Goal: Information Seeking & Learning: Learn about a topic

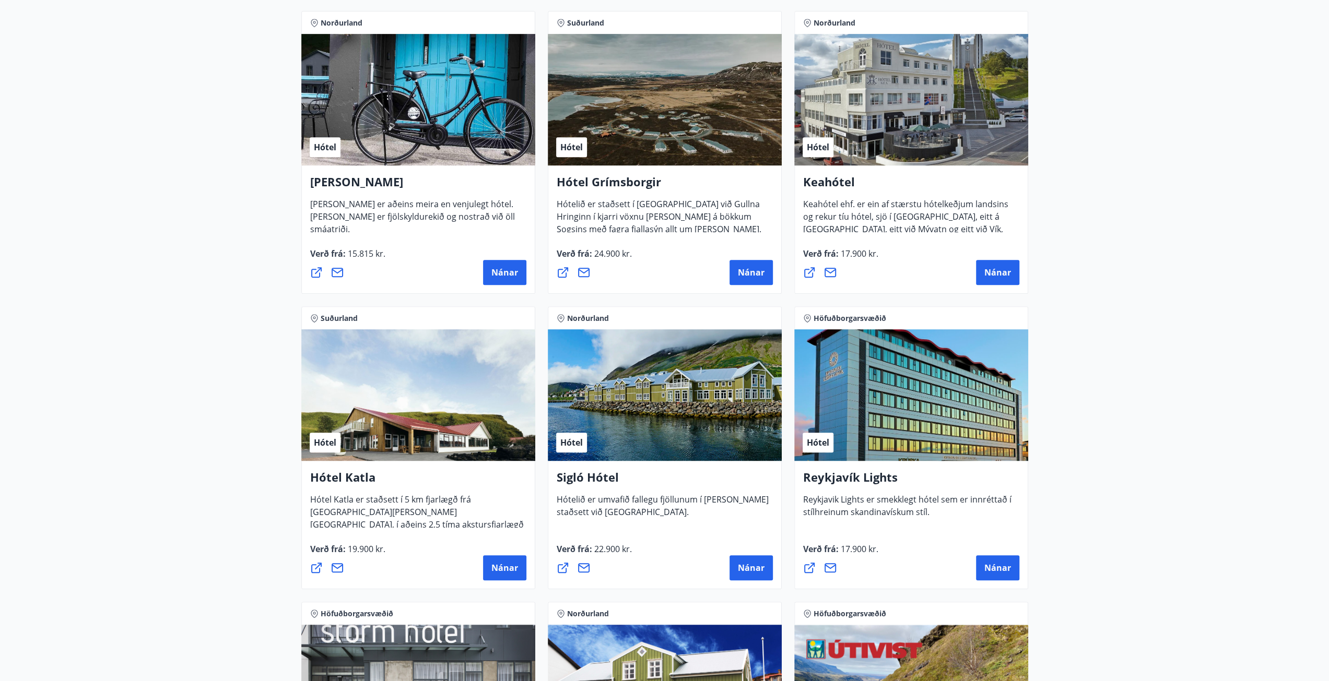
scroll to position [470, 0]
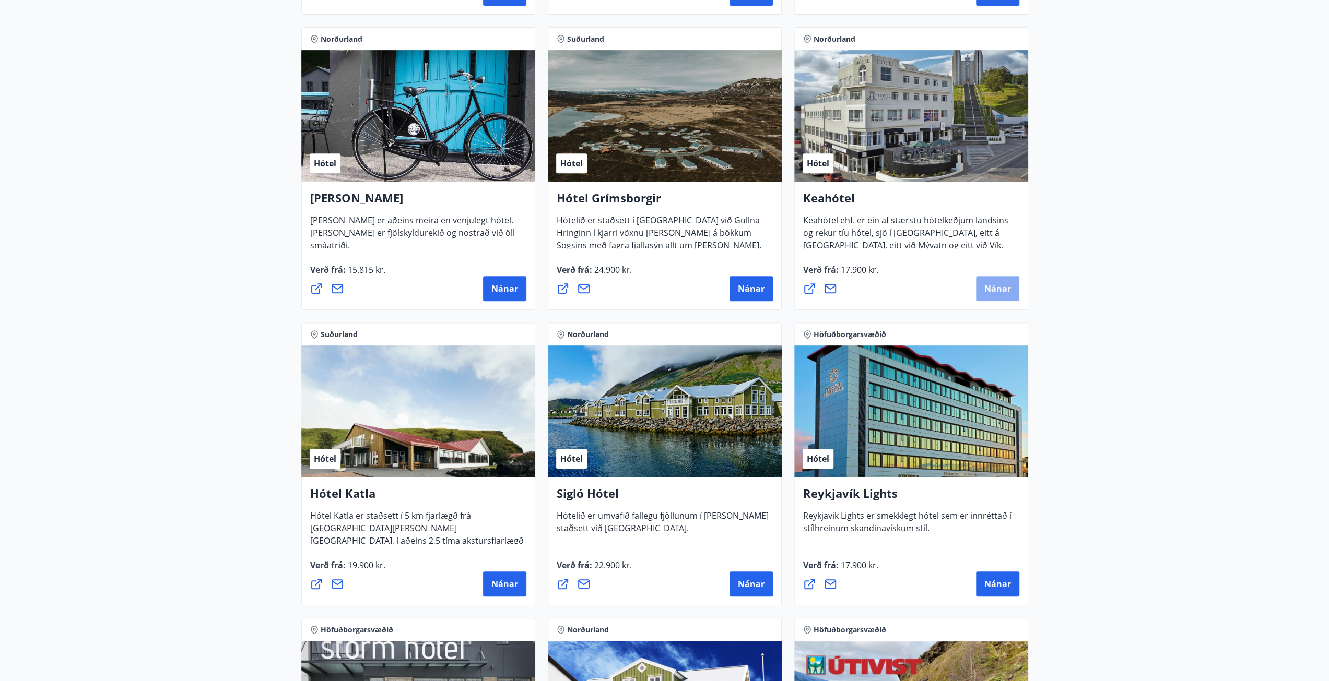
click at [993, 291] on span "Nánar" at bounding box center [997, 288] width 27 height 11
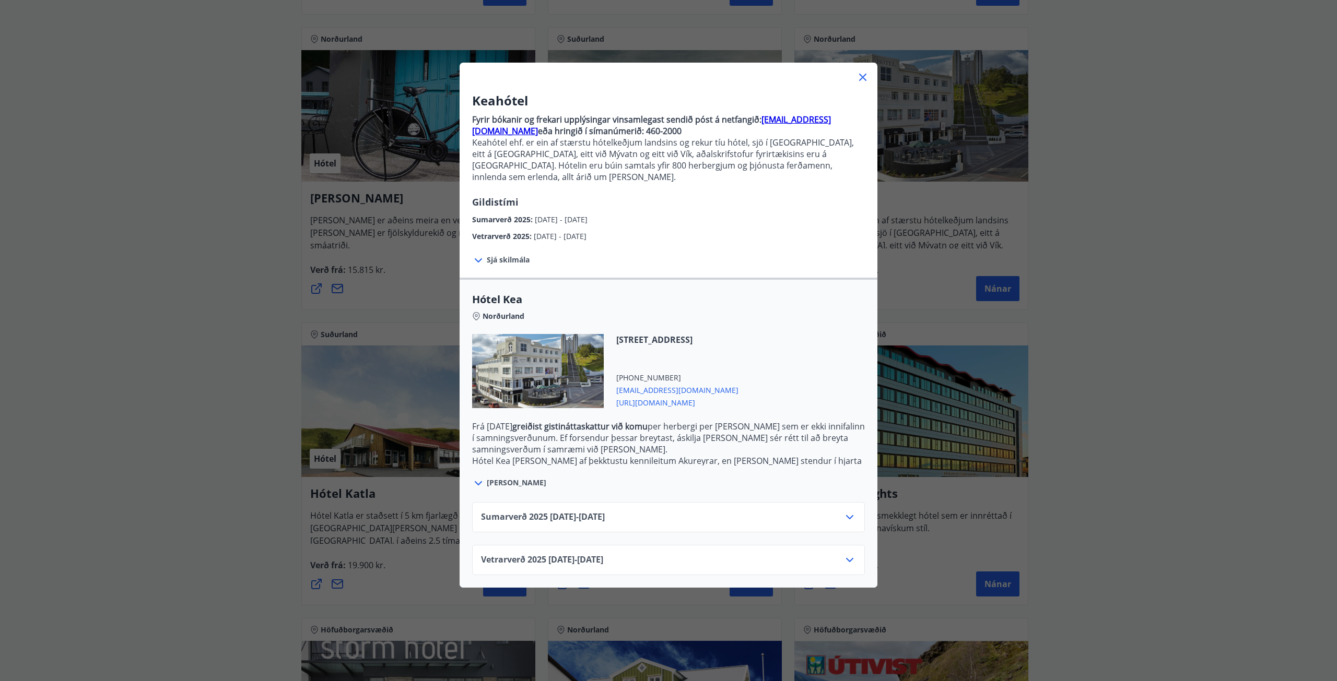
click at [846, 515] on icon at bounding box center [849, 517] width 7 height 4
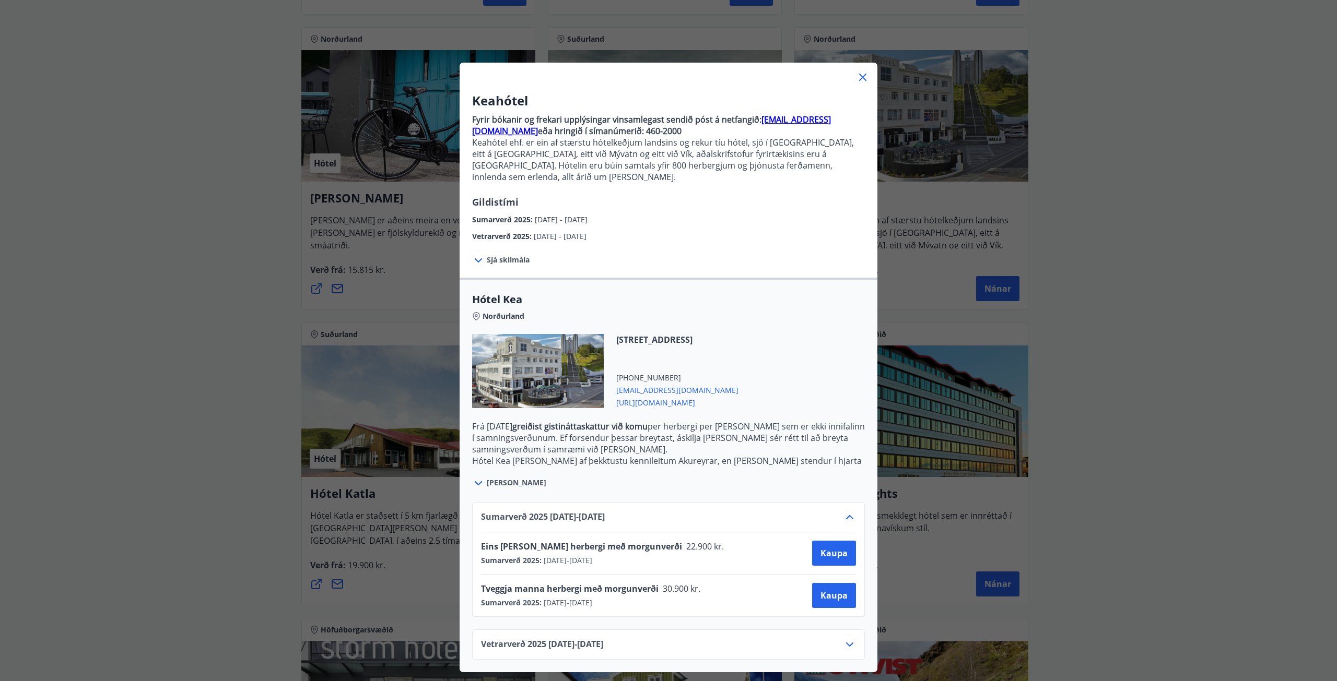
click at [848, 511] on icon at bounding box center [849, 517] width 13 height 13
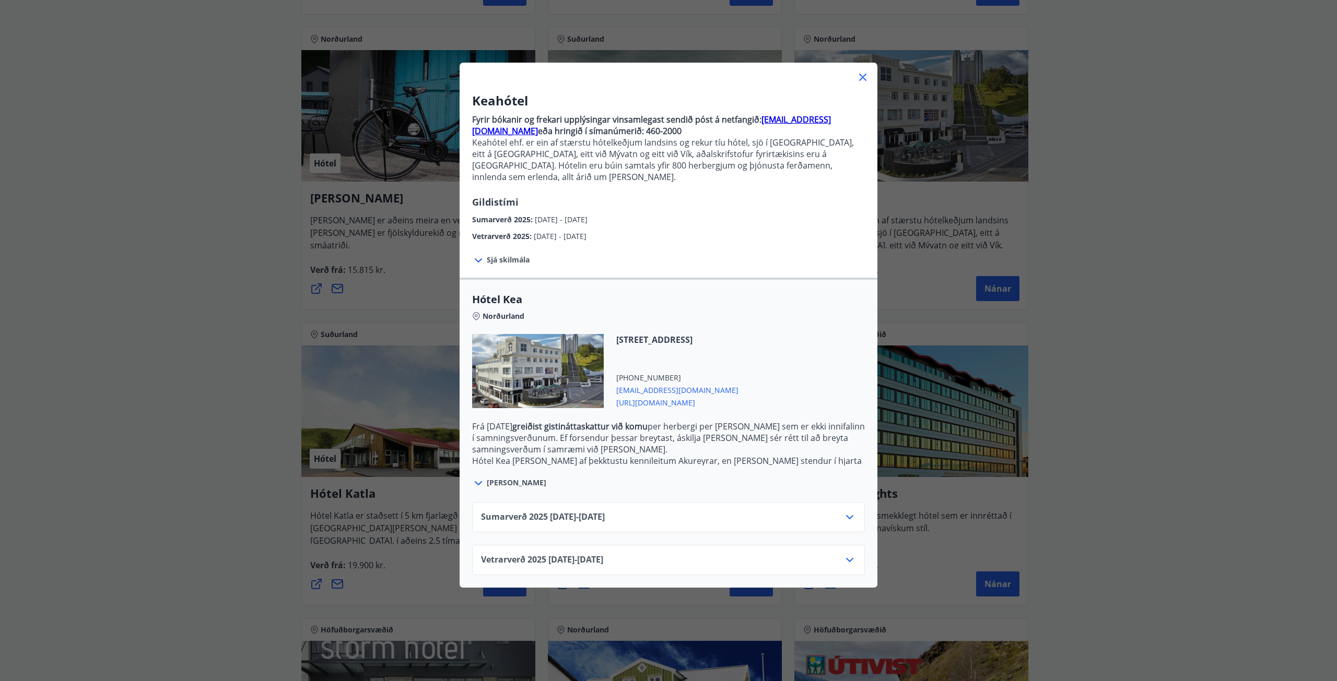
click at [673, 396] on span "[URL][DOMAIN_NAME]" at bounding box center [677, 402] width 122 height 13
click at [856, 72] on icon at bounding box center [862, 77] width 13 height 13
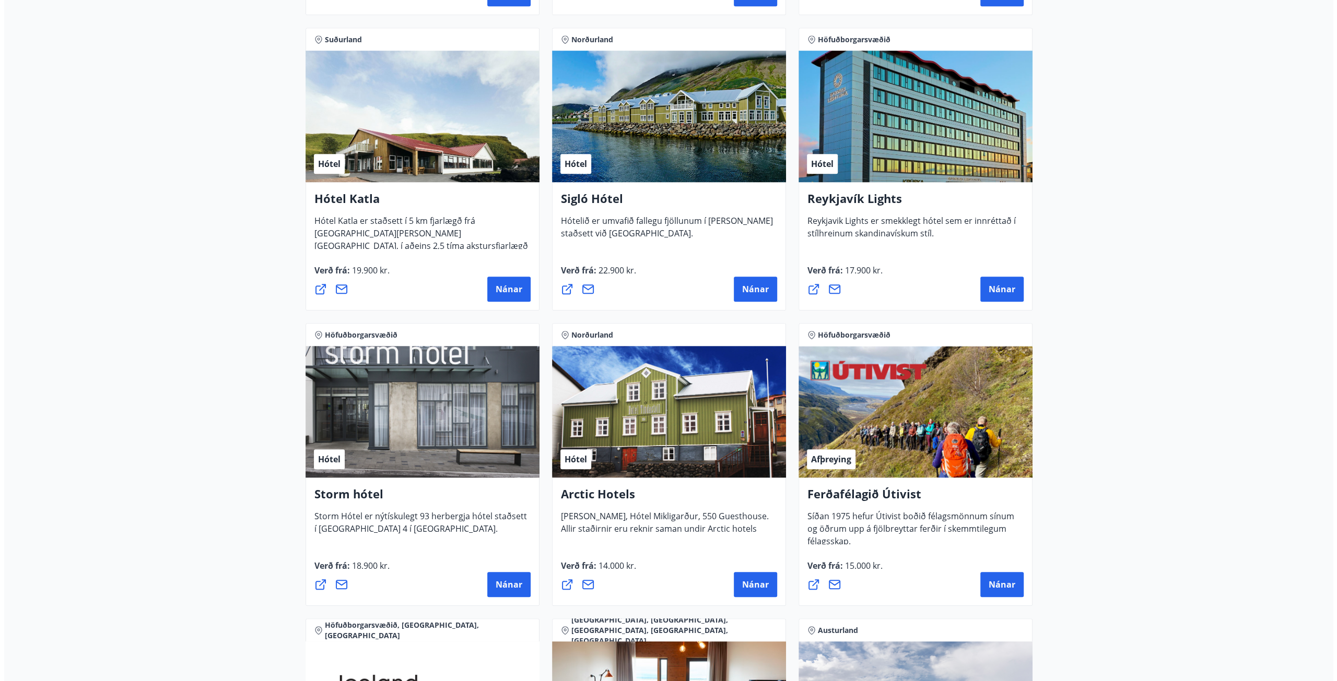
scroll to position [992, 0]
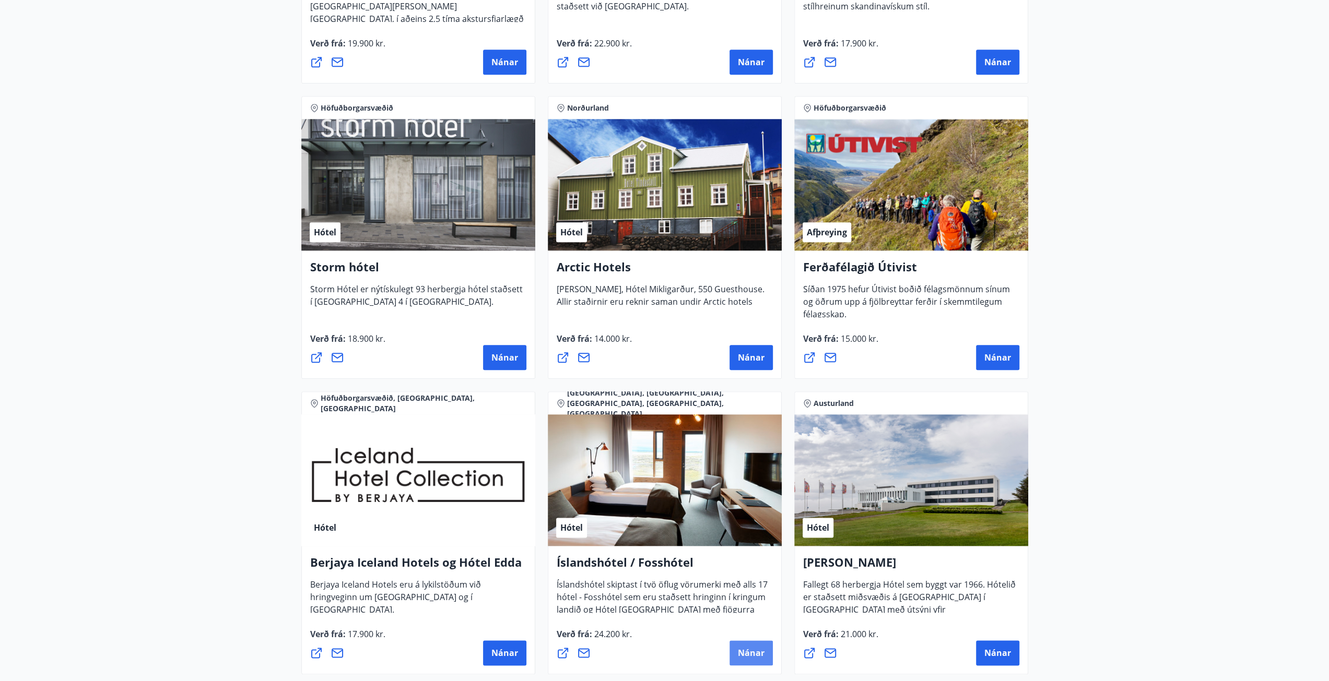
click at [748, 645] on button "Nánar" at bounding box center [750, 653] width 43 height 25
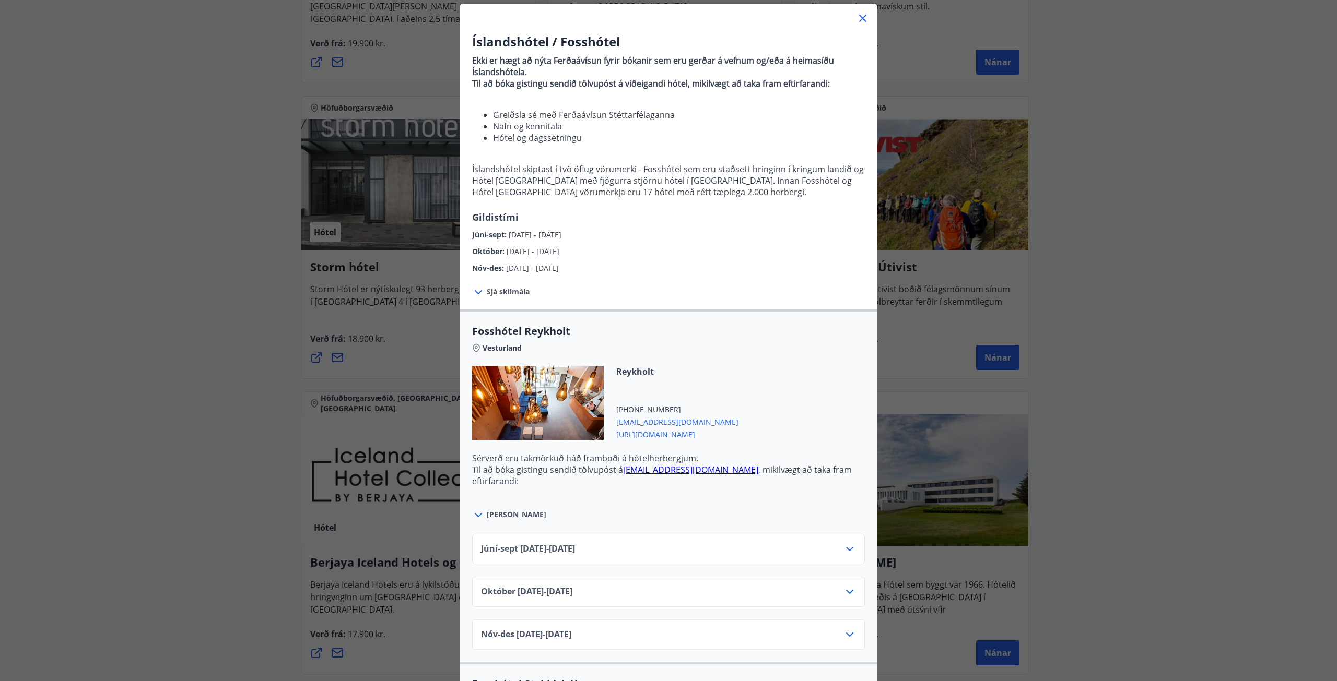
scroll to position [157, 0]
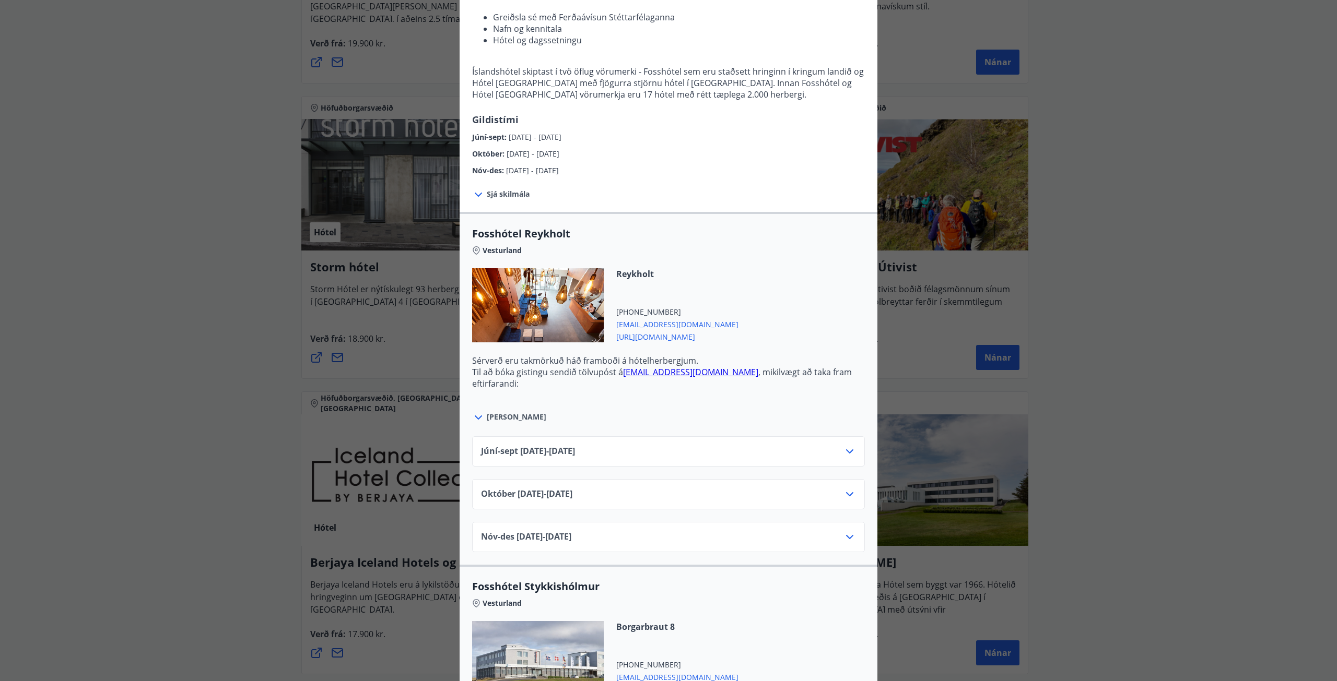
click at [846, 447] on icon at bounding box center [849, 451] width 13 height 13
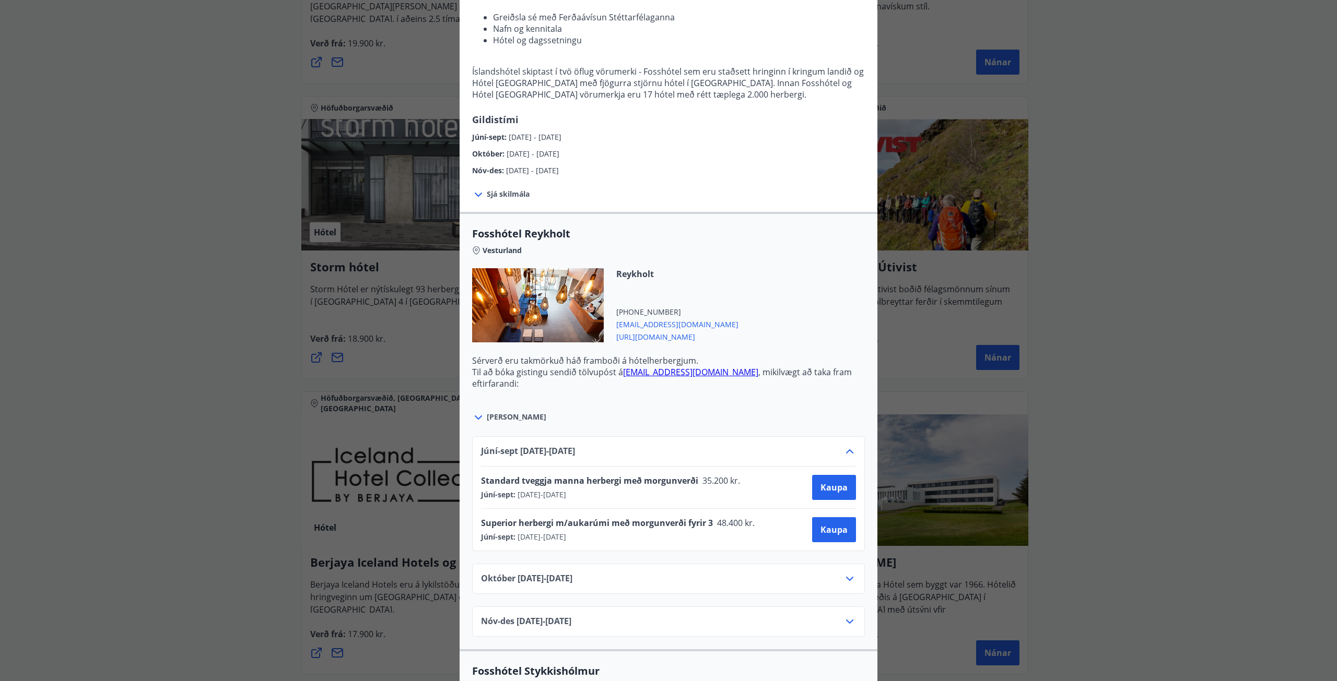
click at [846, 442] on div "Júní-[DATE]06.25 - [DATE] Standard tveggja manna herbergi með morgunverði 35.20…" at bounding box center [668, 493] width 393 height 115
click at [848, 576] on icon at bounding box center [849, 579] width 13 height 13
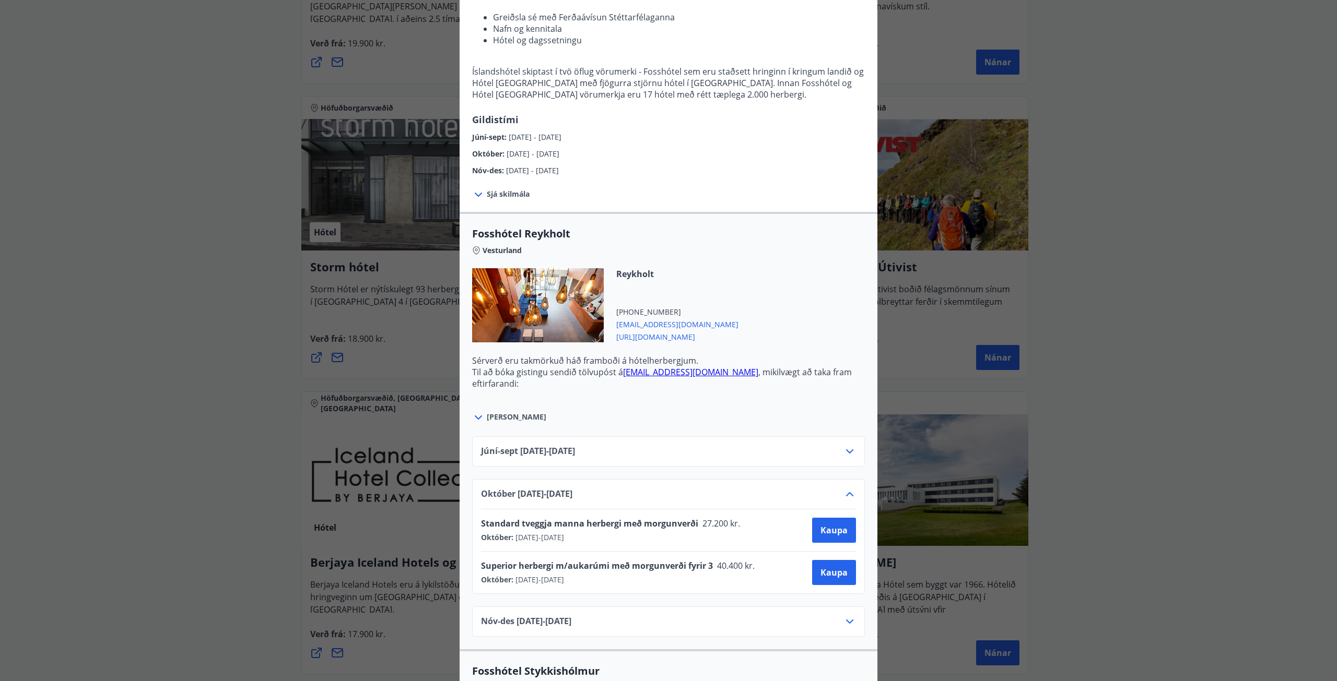
click at [857, 448] on div "Júní-[DATE]06.25 - [DATE]" at bounding box center [668, 451] width 393 height 30
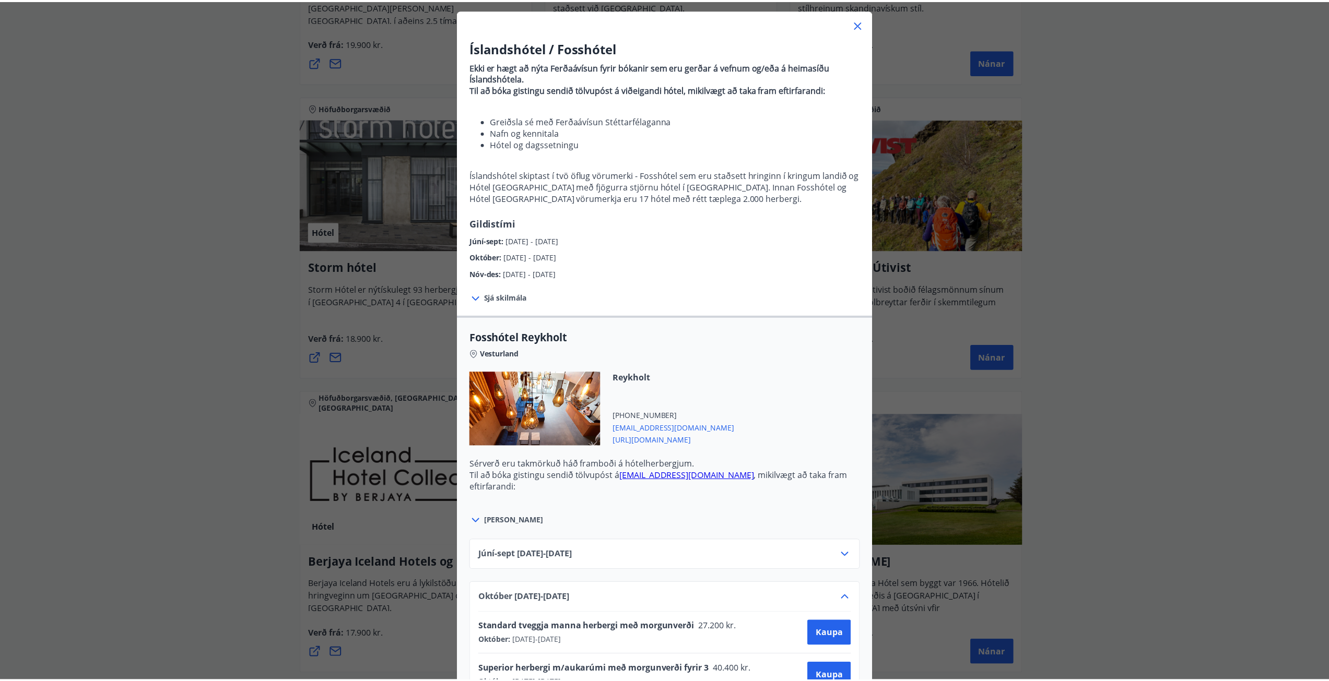
scroll to position [52, 0]
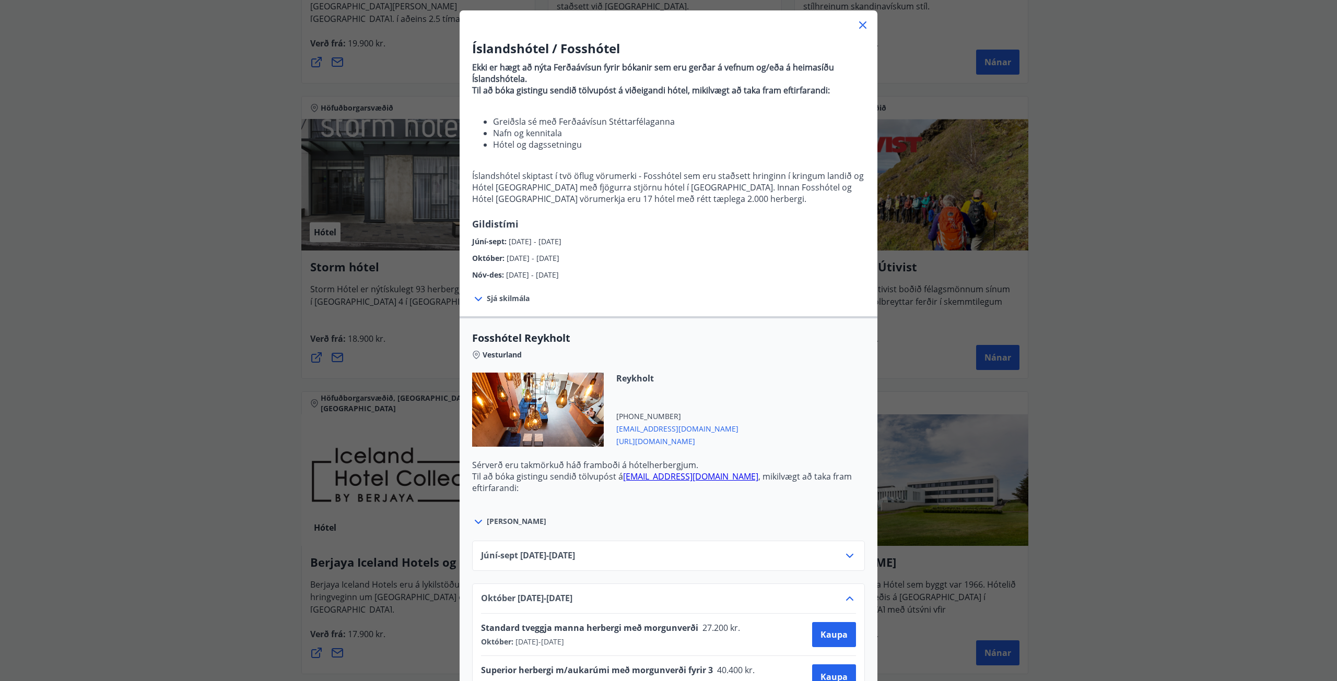
click at [861, 22] on icon at bounding box center [862, 24] width 7 height 7
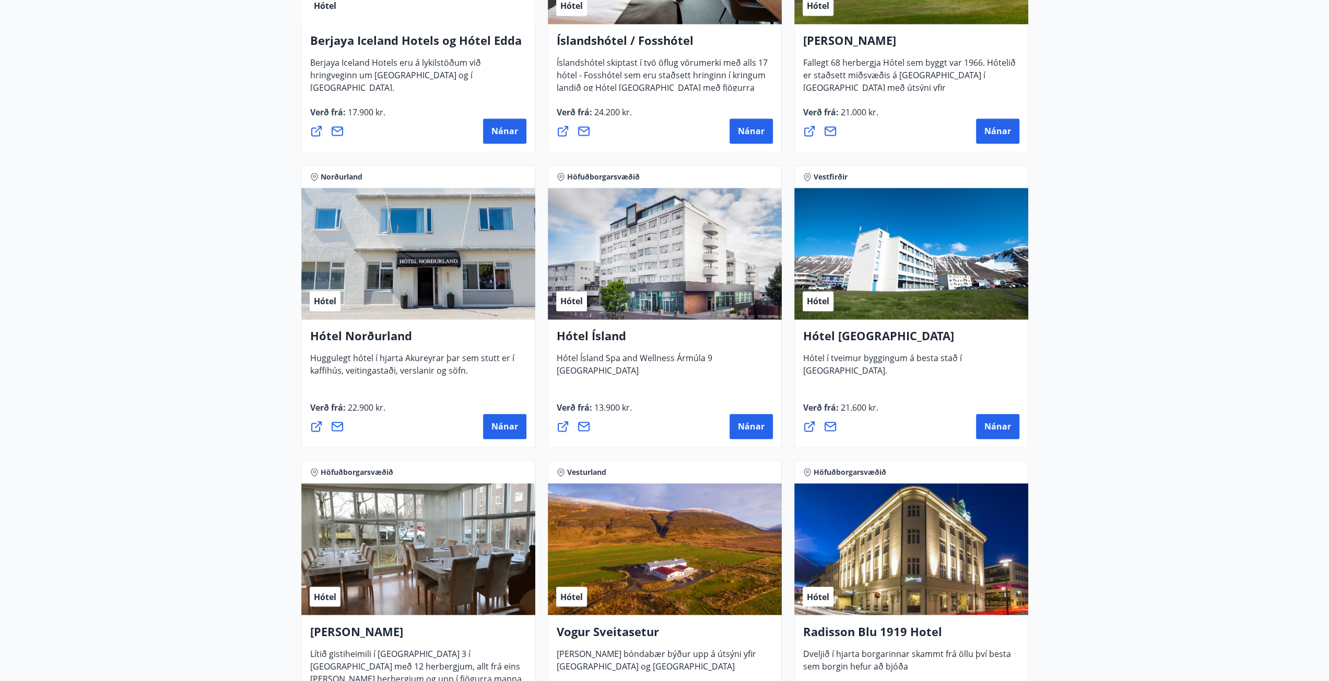
scroll to position [1671, 0]
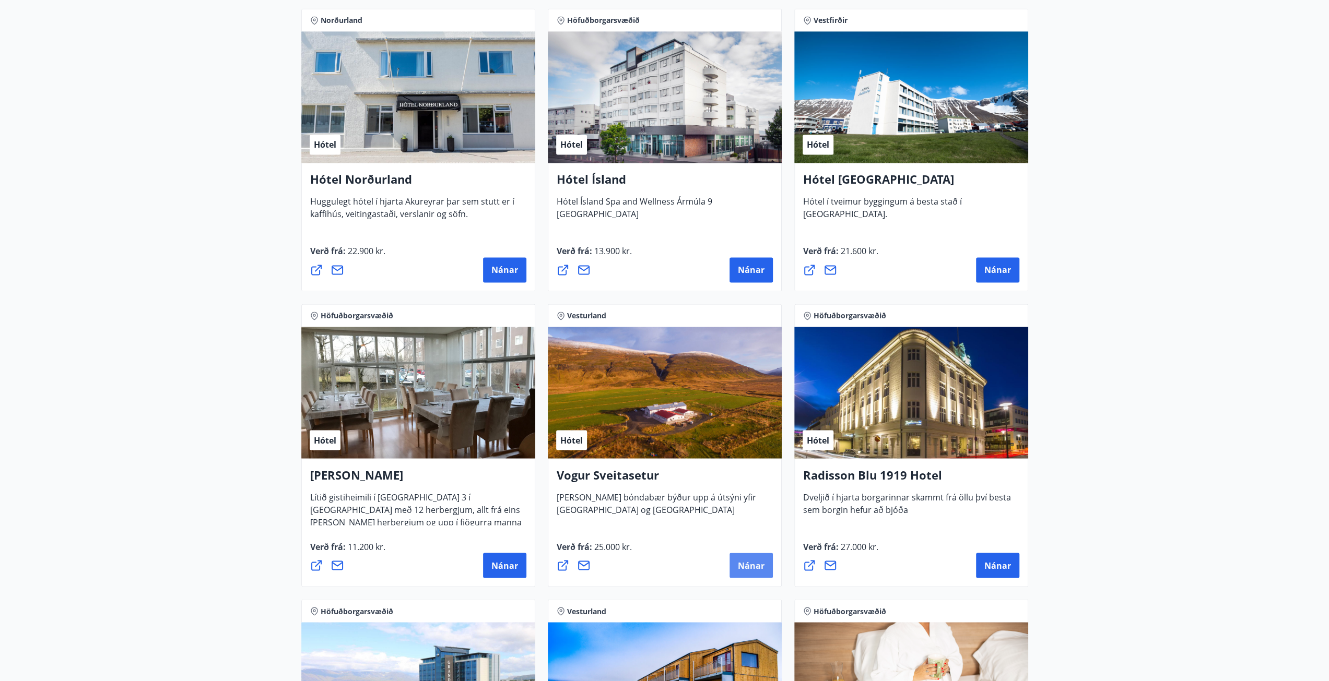
click at [757, 560] on span "Nánar" at bounding box center [751, 565] width 27 height 11
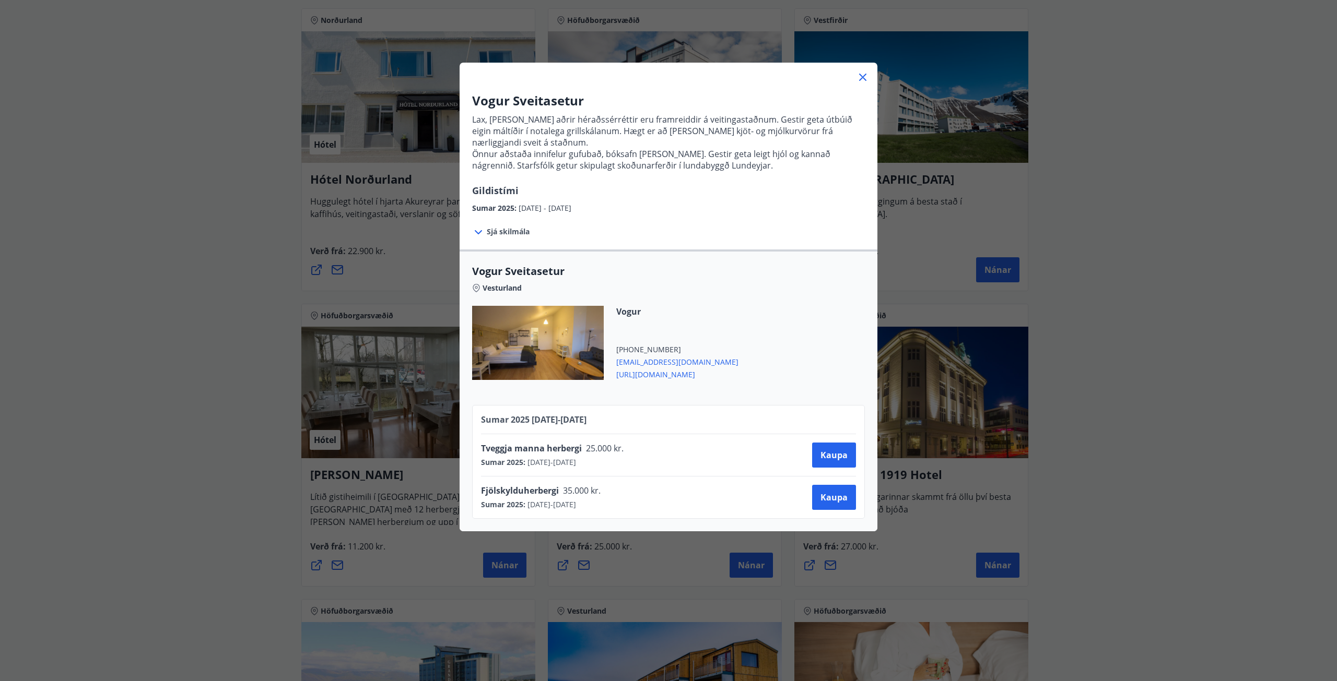
click at [859, 77] on icon at bounding box center [862, 77] width 13 height 13
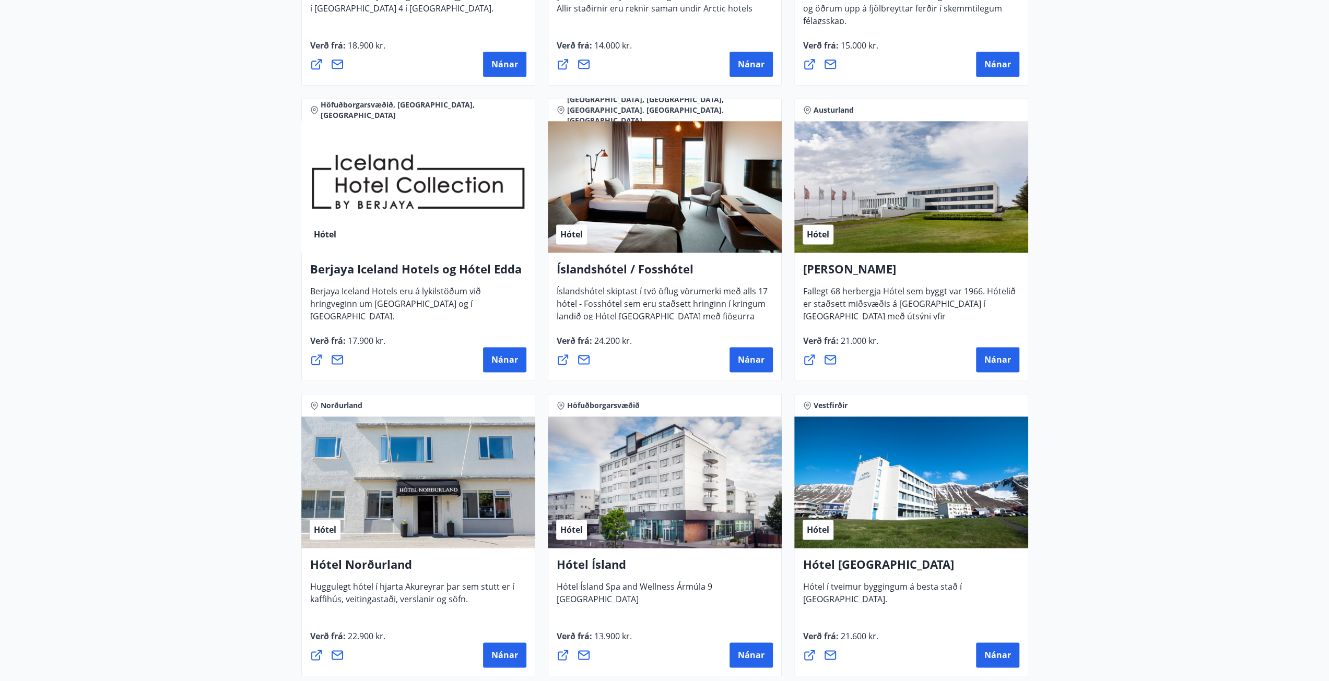
scroll to position [1201, 0]
